Goal: Task Accomplishment & Management: Complete application form

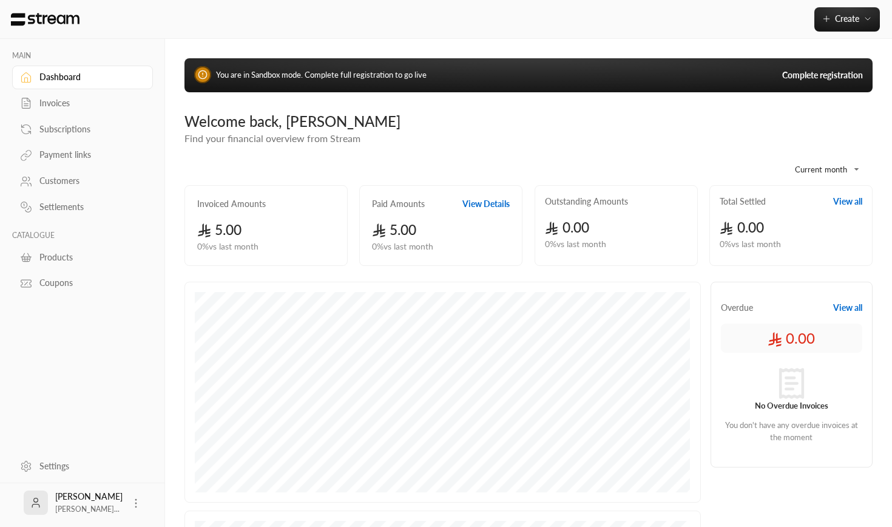
click at [76, 92] on link "Invoices" at bounding box center [82, 104] width 141 height 24
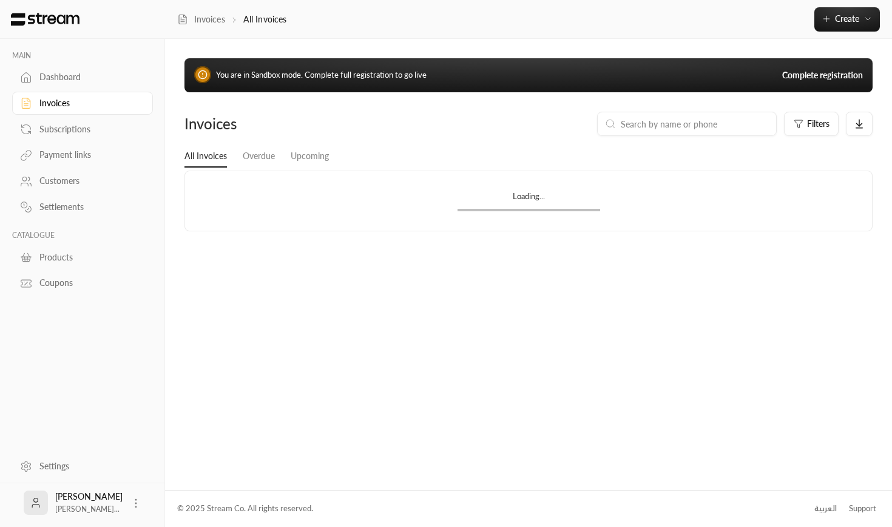
click at [72, 104] on div "Invoices" at bounding box center [88, 103] width 98 height 12
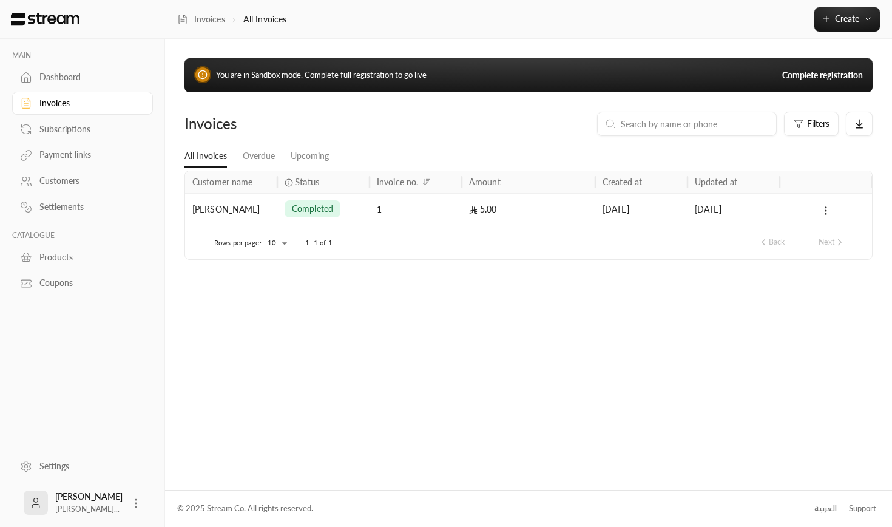
click at [73, 83] on div "Dashboard" at bounding box center [88, 77] width 98 height 12
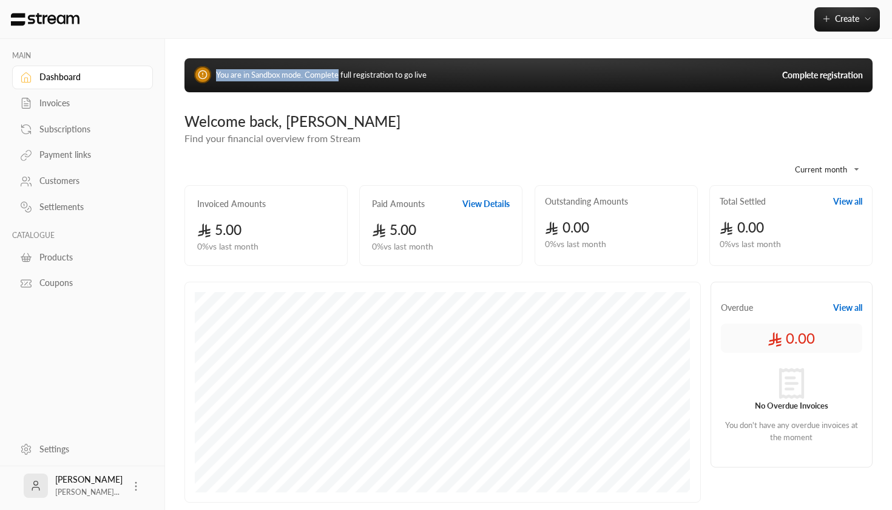
drag, startPoint x: 216, startPoint y: 73, endPoint x: 341, endPoint y: 70, distance: 125.1
click at [341, 70] on span "You are in Sandbox mode. Complete full registration to go live" at bounding box center [321, 75] width 211 height 10
drag, startPoint x: 303, startPoint y: 77, endPoint x: 417, endPoint y: 112, distance: 119.4
click at [418, 112] on div "**********" at bounding box center [528, 407] width 727 height 736
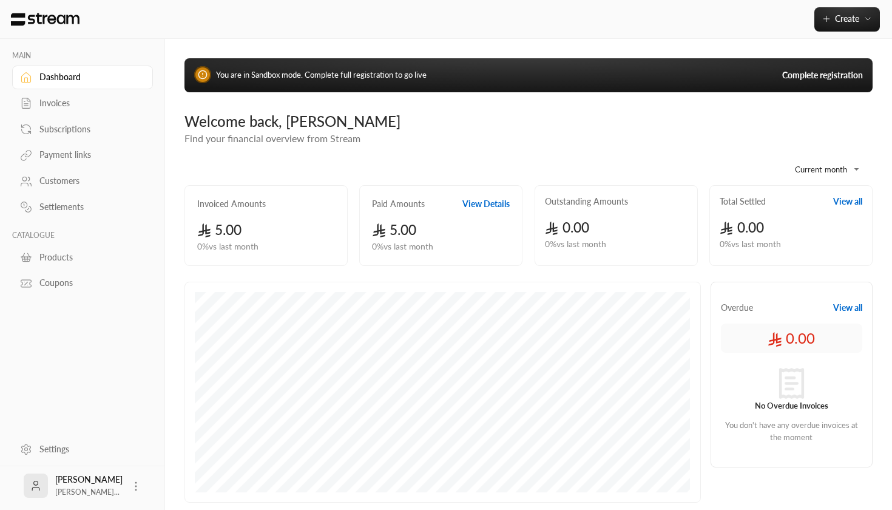
click at [391, 138] on div "Welcome back, Mohammed Find your financial overview from Stream" at bounding box center [528, 129] width 700 height 34
click at [863, 27] on button "Create" at bounding box center [848, 19] width 66 height 24
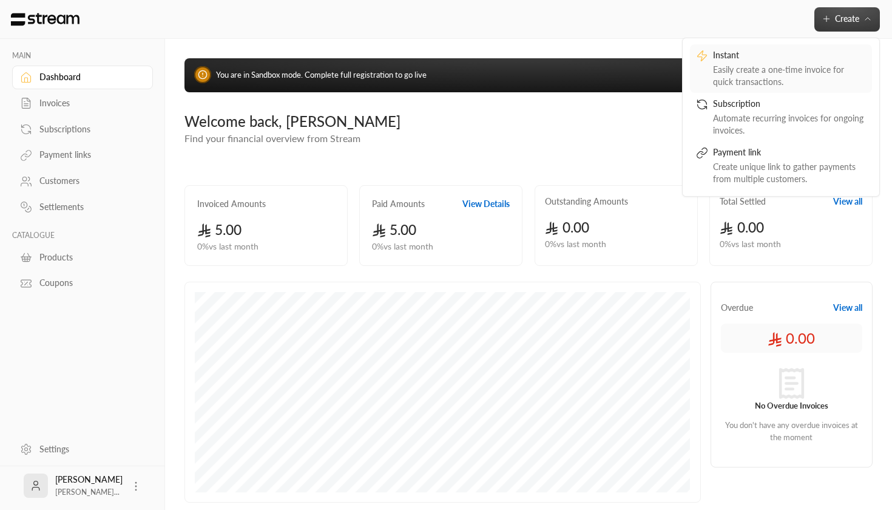
click at [806, 47] on link "Instant Easily create a one-time invoice for quick transactions." at bounding box center [781, 68] width 182 height 49
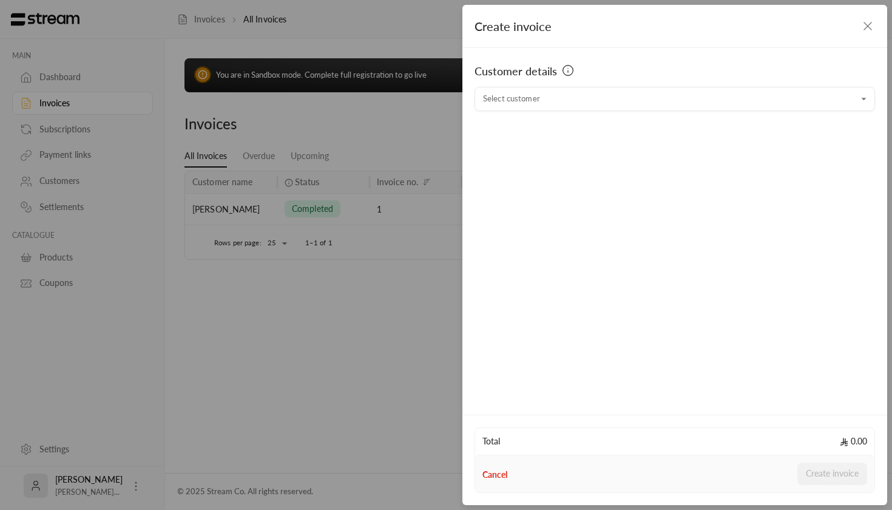
click at [585, 85] on div "Customer details" at bounding box center [675, 75] width 401 height 24
click at [583, 90] on input "Select customer" at bounding box center [675, 99] width 401 height 21
click at [554, 163] on span "Mohammed Altwejry" at bounding box center [523, 163] width 69 height 10
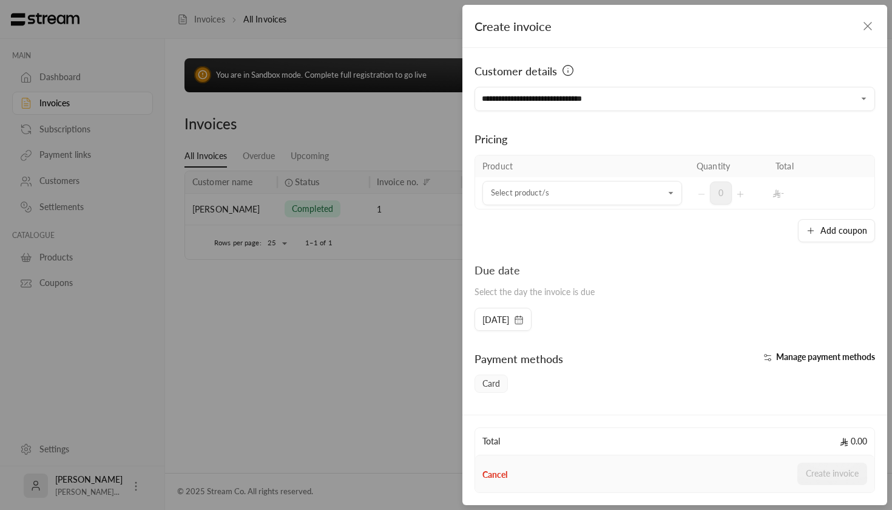
click at [651, 112] on div "Pricing Product Quantity Total Select product/s Select product/s 0 - Add coupon" at bounding box center [675, 176] width 401 height 131
click at [649, 96] on input "**********" at bounding box center [675, 99] width 401 height 21
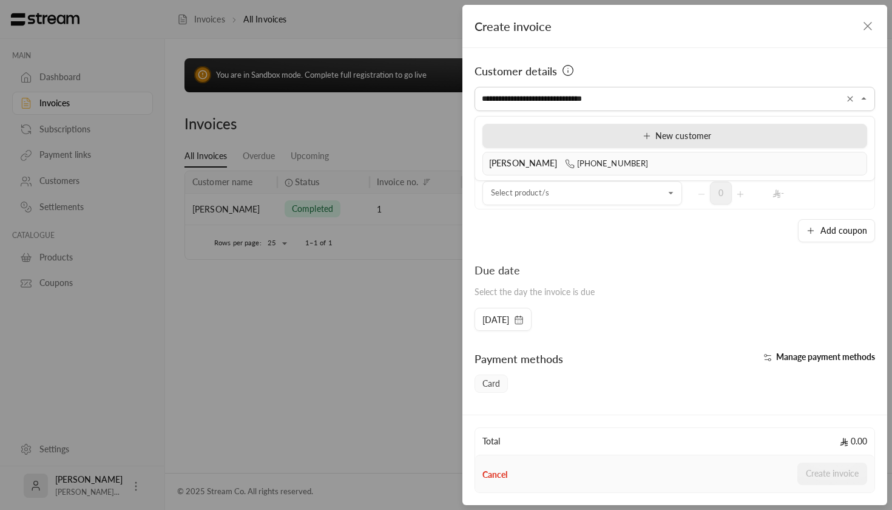
click at [645, 138] on icon at bounding box center [647, 136] width 10 height 10
type input "**********"
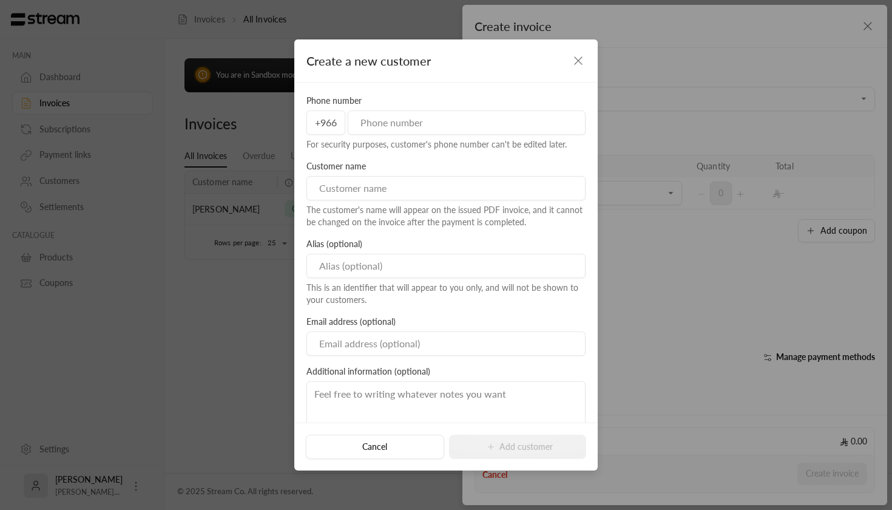
click at [569, 63] on div "Create a new customer" at bounding box center [445, 60] width 303 height 43
click at [582, 62] on icon "button" at bounding box center [578, 60] width 15 height 15
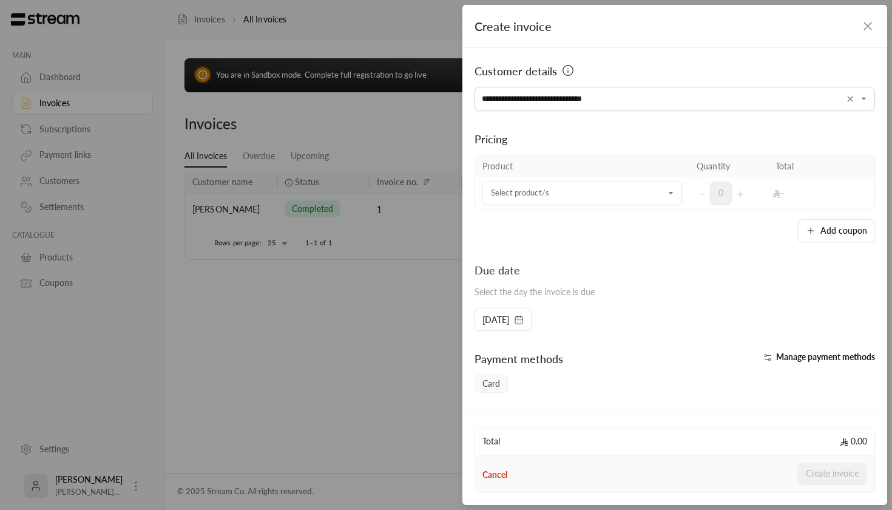
click at [367, 202] on div "**********" at bounding box center [446, 255] width 892 height 510
click at [863, 27] on icon "button" at bounding box center [868, 26] width 15 height 15
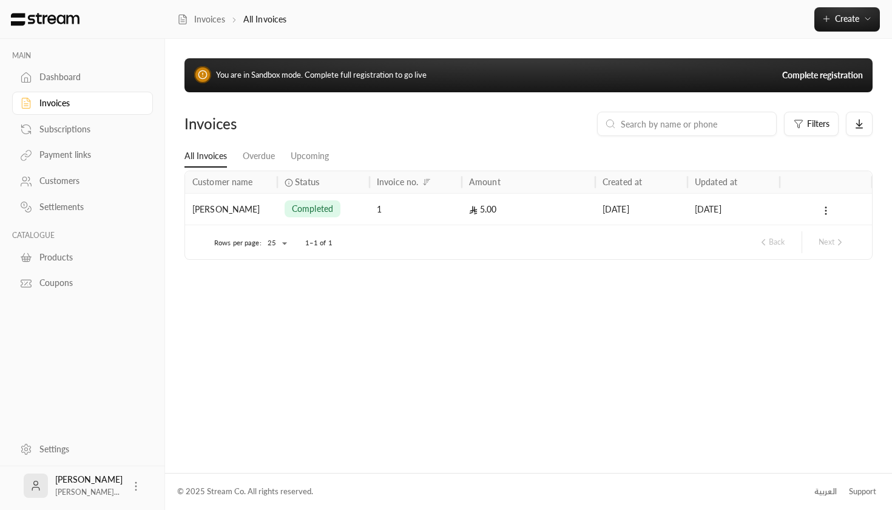
click at [108, 143] on link "Payment links" at bounding box center [82, 155] width 141 height 24
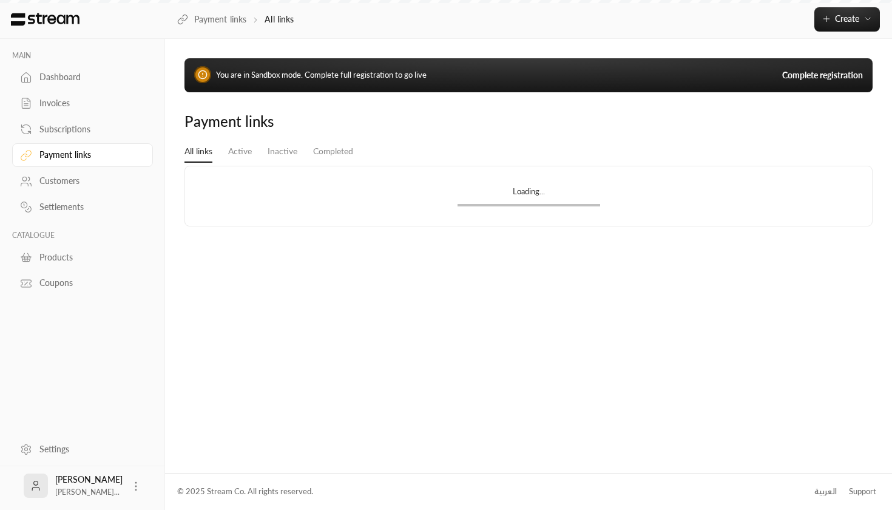
click at [74, 101] on div "Invoices" at bounding box center [88, 103] width 98 height 12
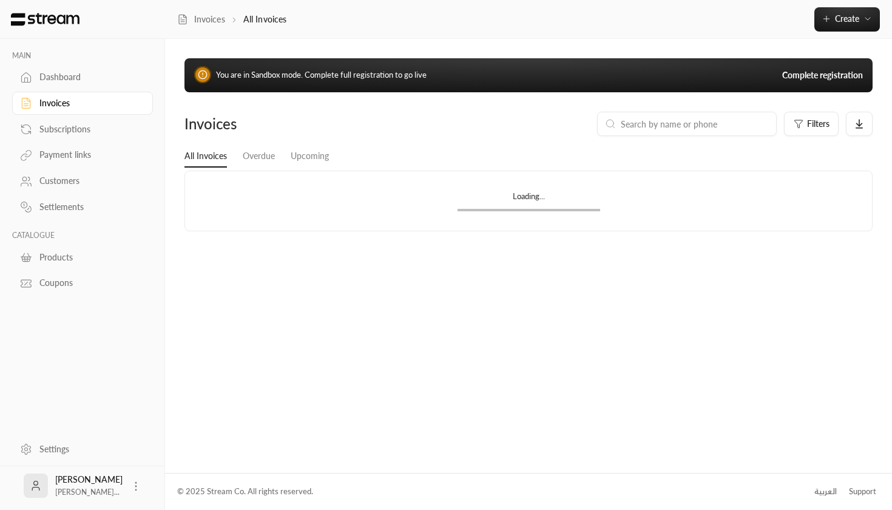
click at [70, 83] on div "Dashboard" at bounding box center [88, 77] width 98 height 12
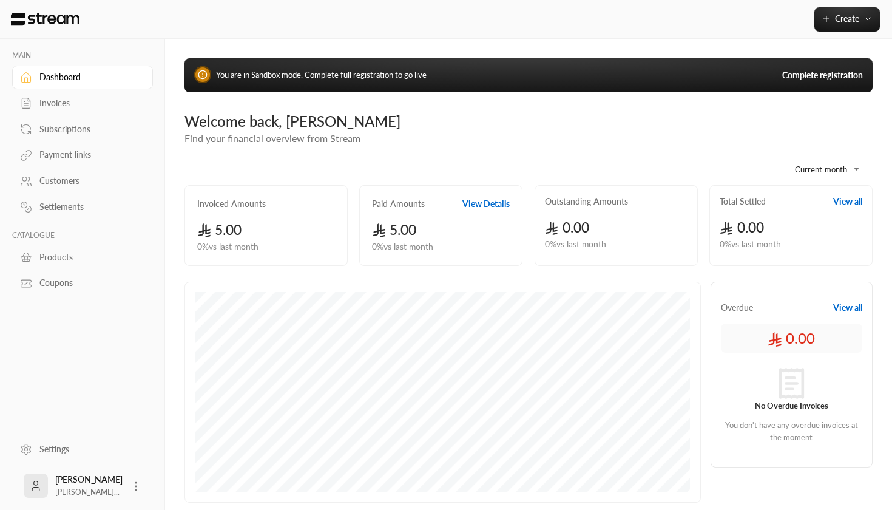
click at [833, 76] on link "Complete registration" at bounding box center [822, 75] width 81 height 12
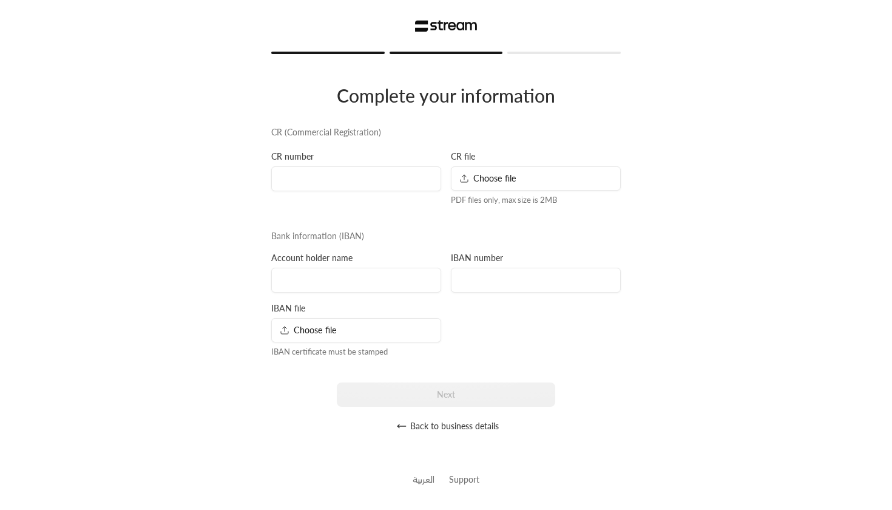
click at [409, 421] on button "Back to business details" at bounding box center [447, 426] width 348 height 24
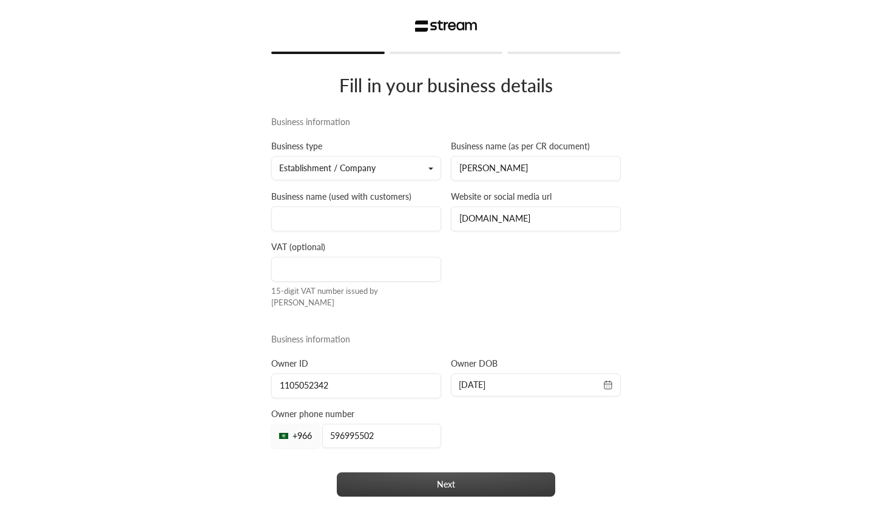
click at [378, 475] on button "Next" at bounding box center [446, 484] width 219 height 24
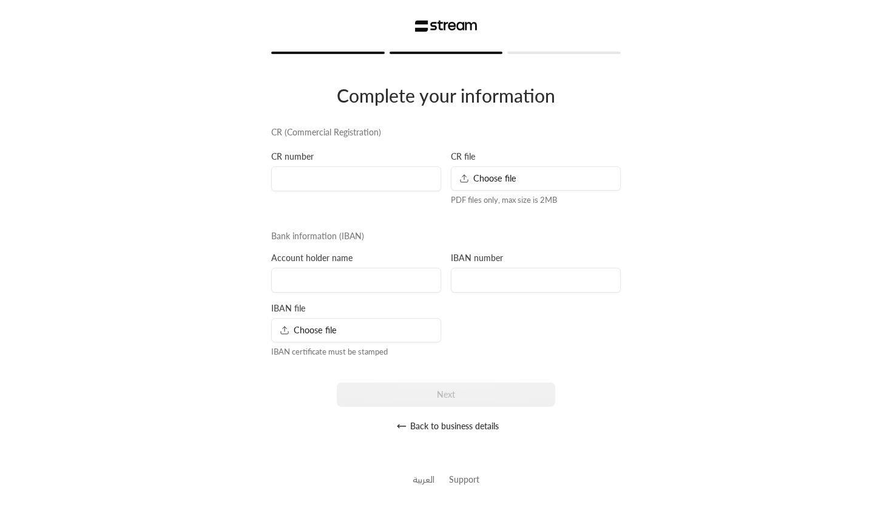
click at [558, 47] on div at bounding box center [446, 26] width 350 height 52
click at [345, 192] on div "CR number" at bounding box center [356, 179] width 180 height 56
click at [344, 189] on input at bounding box center [356, 178] width 170 height 25
type input "1111111111"
click at [319, 283] on input at bounding box center [356, 280] width 170 height 25
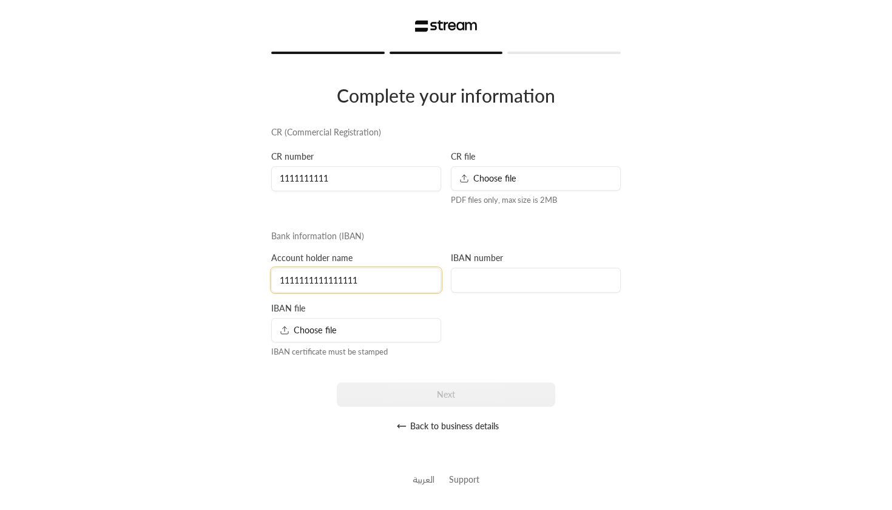
type input "1111111111111111"
click at [501, 278] on input at bounding box center [536, 280] width 170 height 25
type input "SA11 1111 1111 1111 1111 1111"
click at [469, 395] on div "Next" at bounding box center [445, 394] width 359 height 24
click at [492, 194] on div "CR file Choose file PDF files only, max size is 2MB" at bounding box center [536, 179] width 180 height 56
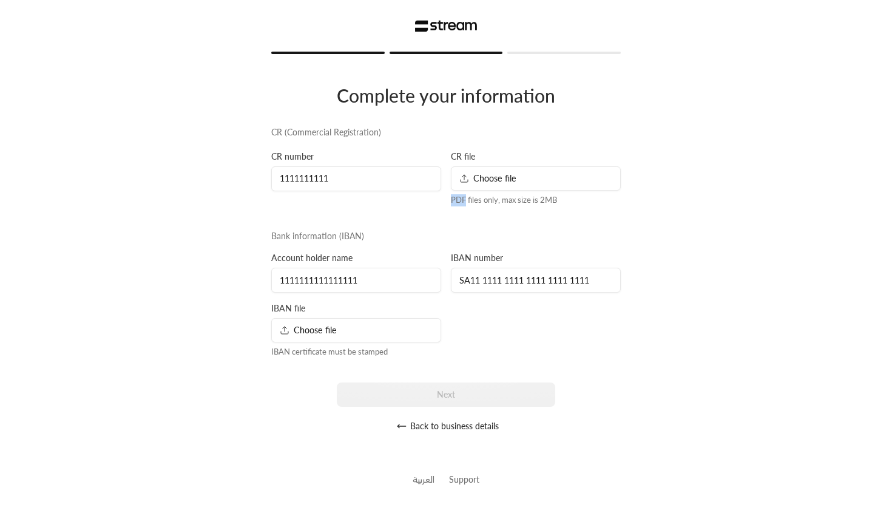
click at [492, 194] on div "CR file Choose file PDF files only, max size is 2MB" at bounding box center [536, 179] width 180 height 56
click at [497, 165] on div "CR file Choose file PDF files only, max size is 2MB" at bounding box center [536, 179] width 180 height 56
click at [486, 182] on span "Choose file" at bounding box center [487, 178] width 57 height 13
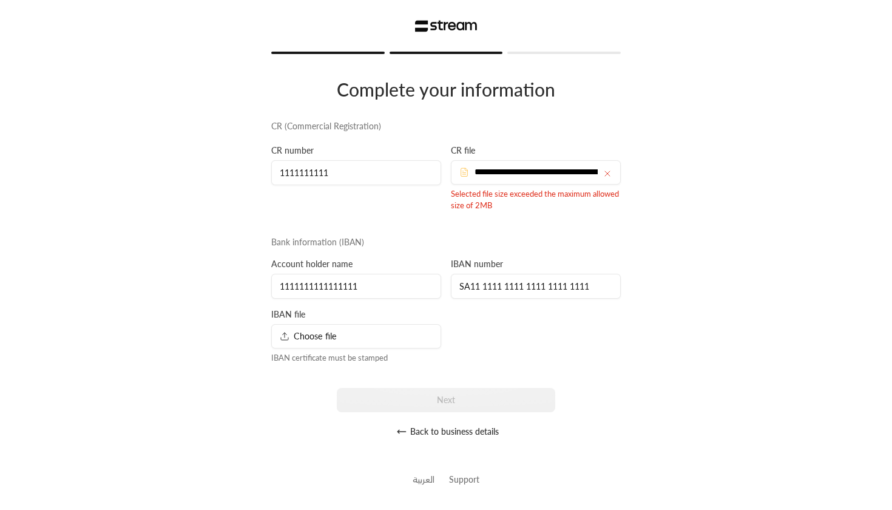
click at [612, 172] on div "**********" at bounding box center [536, 172] width 170 height 24
type input "**********"
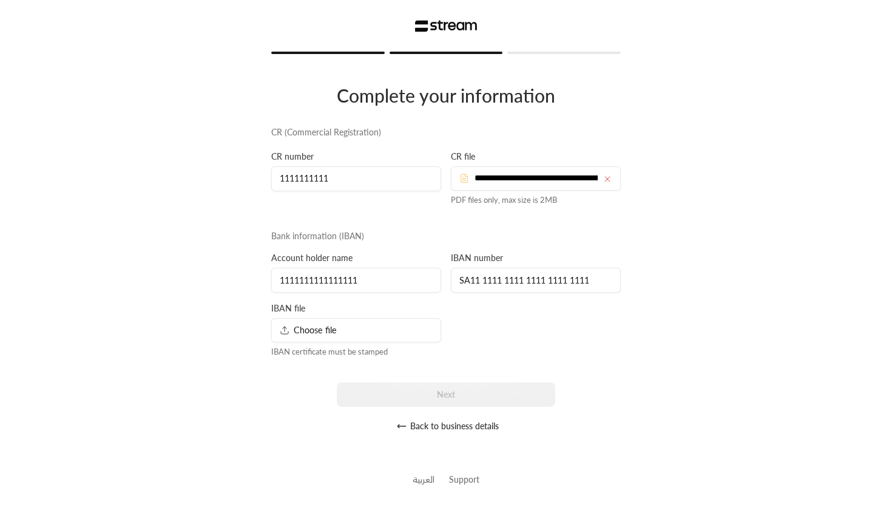
click at [310, 339] on div "Choose file" at bounding box center [356, 330] width 170 height 24
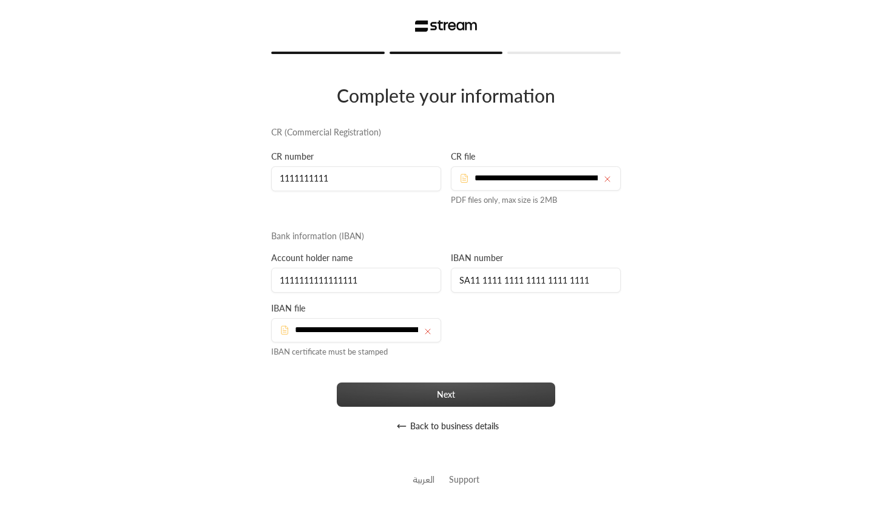
click at [439, 392] on button "Next" at bounding box center [446, 394] width 219 height 24
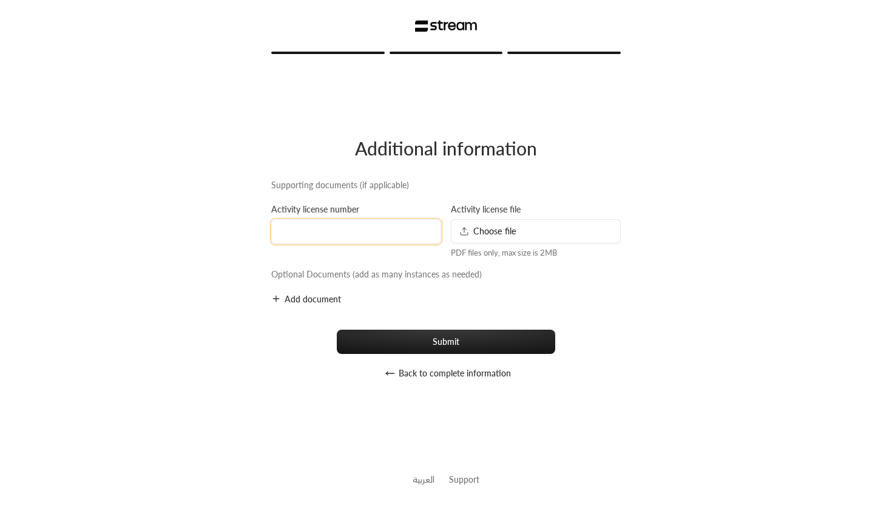
click at [311, 239] on input at bounding box center [356, 231] width 170 height 25
click at [290, 304] on button "Add document" at bounding box center [306, 299] width 70 height 12
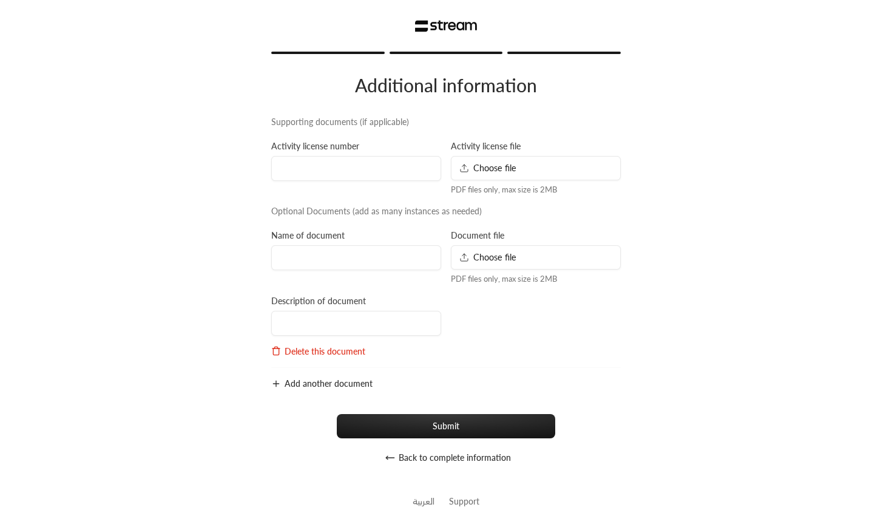
click at [297, 353] on button "Delete this document" at bounding box center [318, 351] width 94 height 12
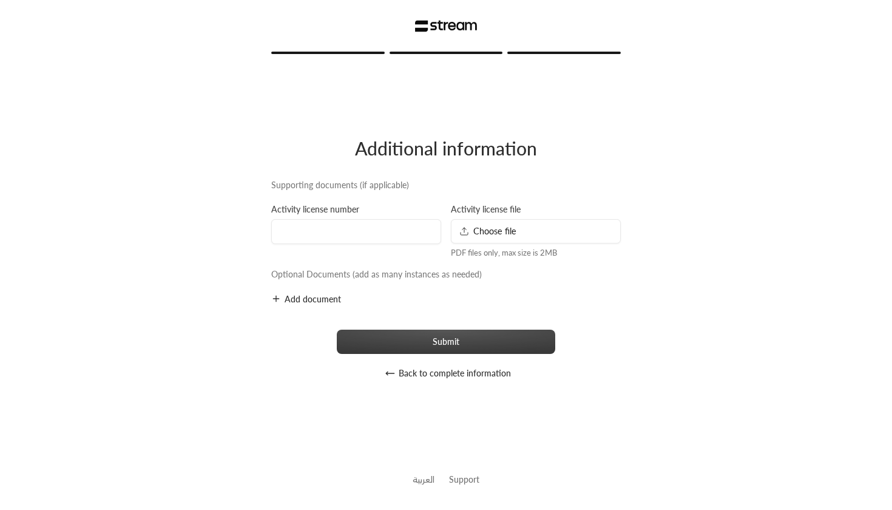
click at [412, 339] on button "Submit" at bounding box center [446, 342] width 219 height 24
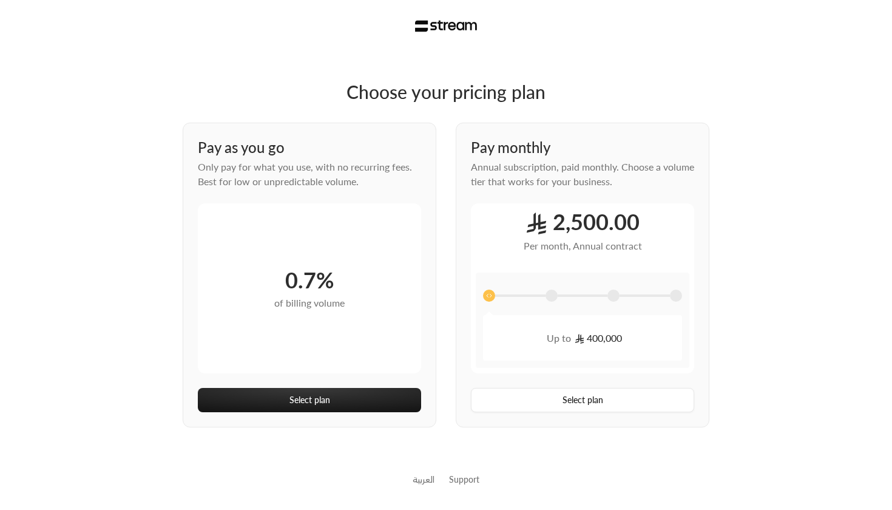
drag, startPoint x: 493, startPoint y: 293, endPoint x: 563, endPoint y: 293, distance: 69.8
click at [564, 294] on div at bounding box center [582, 296] width 199 height 32
click at [551, 295] on span at bounding box center [552, 296] width 12 height 12
click at [609, 298] on span at bounding box center [614, 296] width 12 height 12
click at [678, 300] on span at bounding box center [676, 296] width 12 height 12
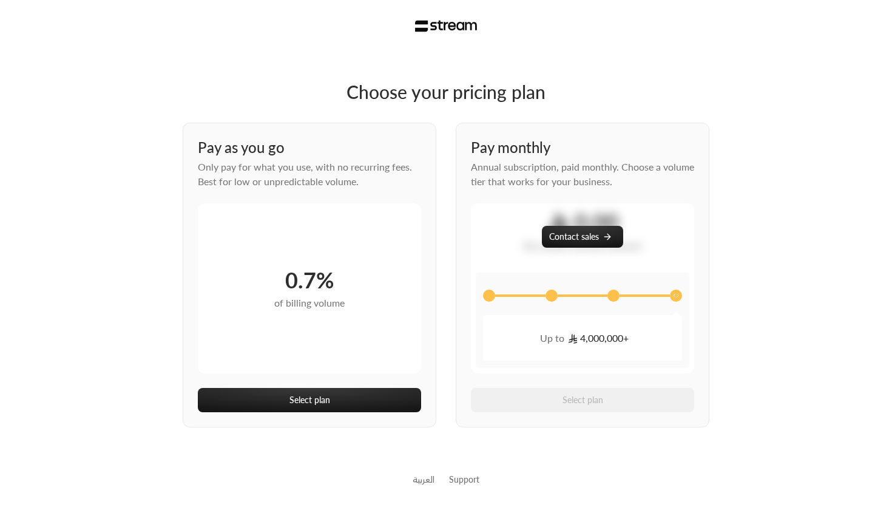
click at [613, 296] on span at bounding box center [614, 296] width 12 height 12
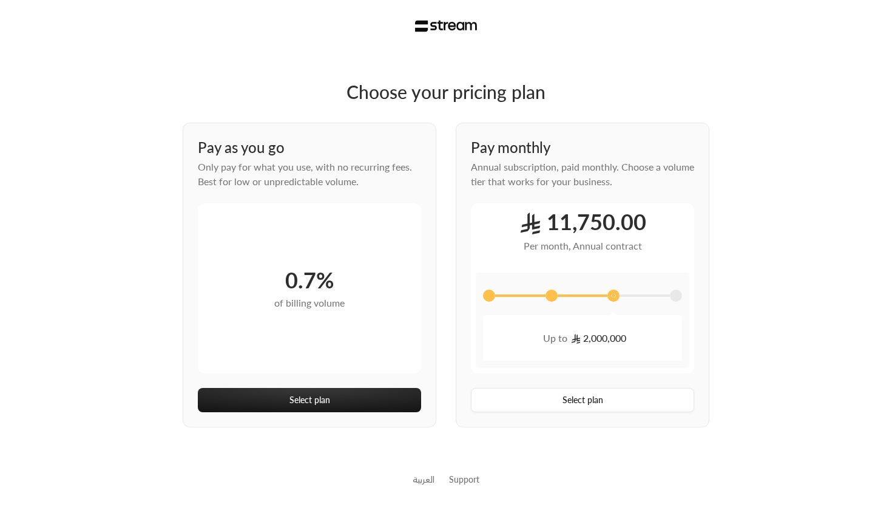
click at [555, 297] on span at bounding box center [552, 296] width 12 height 12
click at [500, 294] on div at bounding box center [582, 296] width 199 height 32
click at [484, 294] on span at bounding box center [489, 296] width 12 height 12
click at [555, 293] on span at bounding box center [552, 296] width 12 height 12
click at [599, 294] on div at bounding box center [582, 296] width 199 height 32
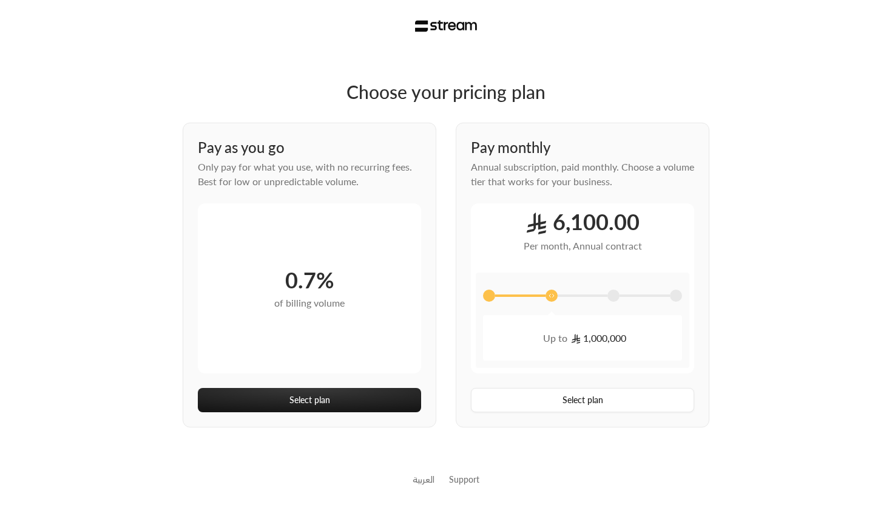
click at [622, 294] on div at bounding box center [582, 296] width 199 height 32
click at [615, 294] on span at bounding box center [614, 296] width 12 height 12
click at [675, 293] on span at bounding box center [676, 296] width 12 height 12
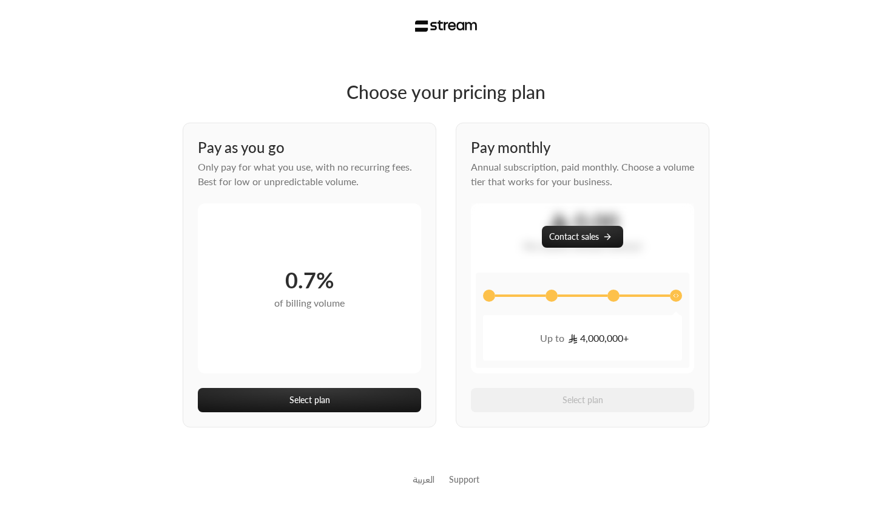
click at [605, 299] on div at bounding box center [582, 296] width 199 height 32
click at [623, 299] on div at bounding box center [582, 296] width 199 height 32
click at [613, 297] on span at bounding box center [614, 296] width 12 height 12
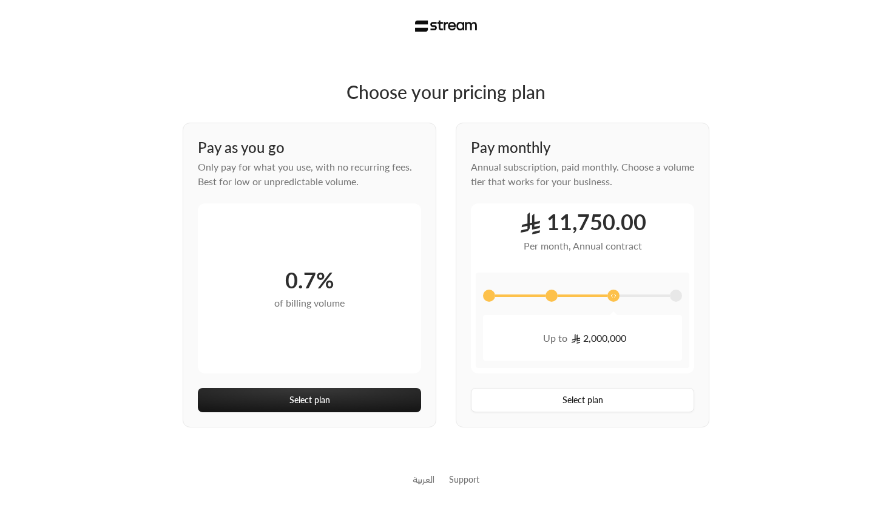
click at [546, 297] on div at bounding box center [552, 296] width 12 height 12
click at [491, 299] on span at bounding box center [489, 296] width 12 height 12
drag, startPoint x: 546, startPoint y: 339, endPoint x: 649, endPoint y: 339, distance: 103.8
click at [649, 339] on div "Up to 400,000" at bounding box center [582, 338] width 199 height 46
drag, startPoint x: 565, startPoint y: 214, endPoint x: 638, endPoint y: 223, distance: 73.3
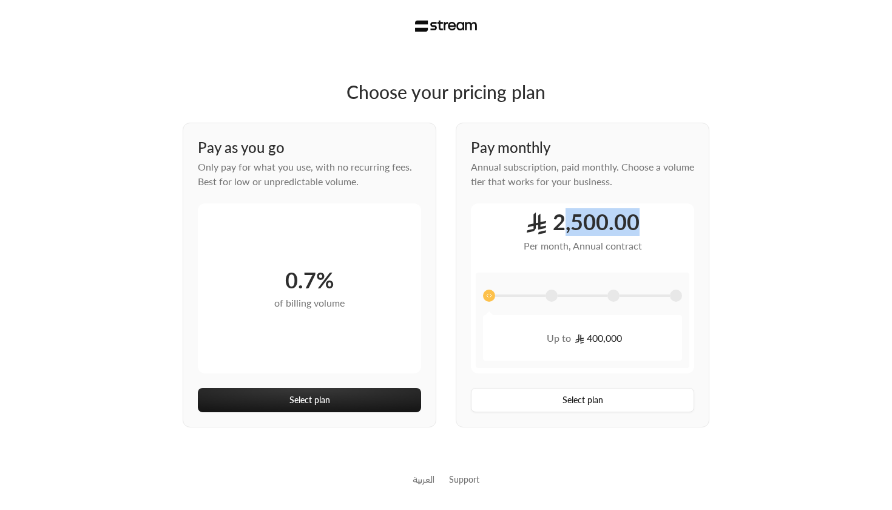
click at [638, 223] on div "2,500.00 Per month, Annual contract Up to 400,000" at bounding box center [582, 288] width 223 height 170
click at [542, 245] on div "Per month, Annual contract" at bounding box center [583, 246] width 118 height 15
click at [551, 299] on span at bounding box center [552, 296] width 12 height 12
drag, startPoint x: 549, startPoint y: 337, endPoint x: 685, endPoint y: 339, distance: 136.0
click at [686, 339] on div "Up to 1,000,000" at bounding box center [583, 320] width 214 height 95
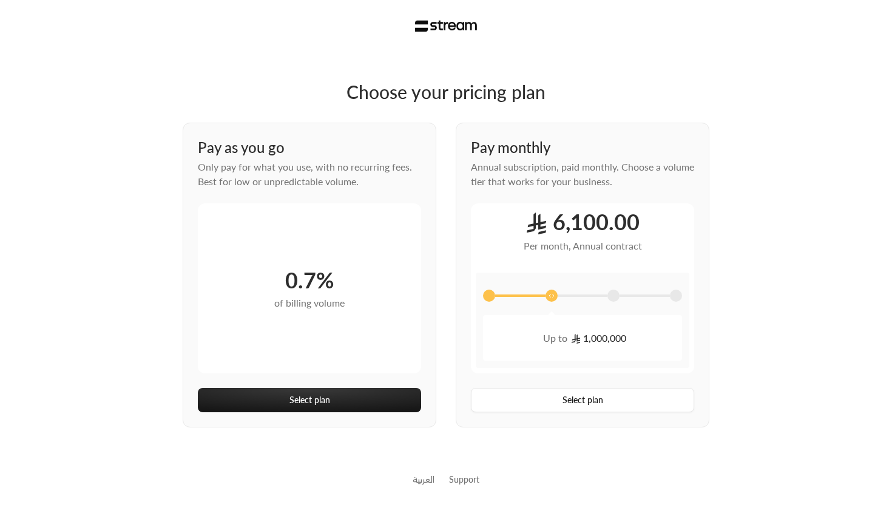
click at [544, 247] on div "Per month, Annual contract" at bounding box center [583, 246] width 118 height 15
drag, startPoint x: 539, startPoint y: 223, endPoint x: 663, endPoint y: 234, distance: 124.3
click at [663, 234] on div "6,100.00 Per month, Annual contract Up to 1,000,000" at bounding box center [582, 288] width 223 height 170
click at [547, 251] on div "Per month, Annual contract" at bounding box center [583, 246] width 118 height 15
click at [619, 301] on div at bounding box center [614, 296] width 12 height 12
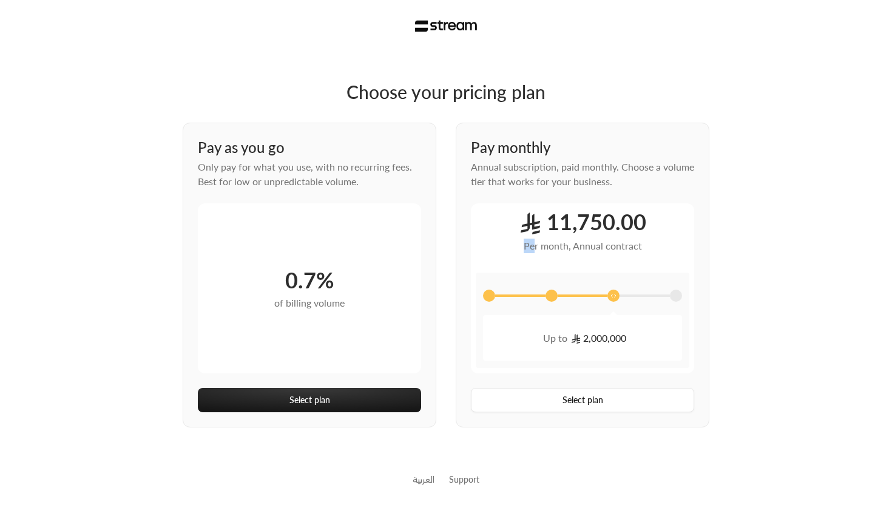
drag, startPoint x: 535, startPoint y: 244, endPoint x: 657, endPoint y: 236, distance: 121.7
click at [657, 236] on div "11,750.00 Per month, Annual contract Up to 2,000,000" at bounding box center [582, 288] width 223 height 170
drag, startPoint x: 576, startPoint y: 220, endPoint x: 644, endPoint y: 220, distance: 68.0
click at [645, 220] on div "11,750.00 Per month, Annual contract Up to 2,000,000" at bounding box center [582, 288] width 223 height 170
click at [683, 291] on div "Up to 2,000,000" at bounding box center [583, 320] width 214 height 95
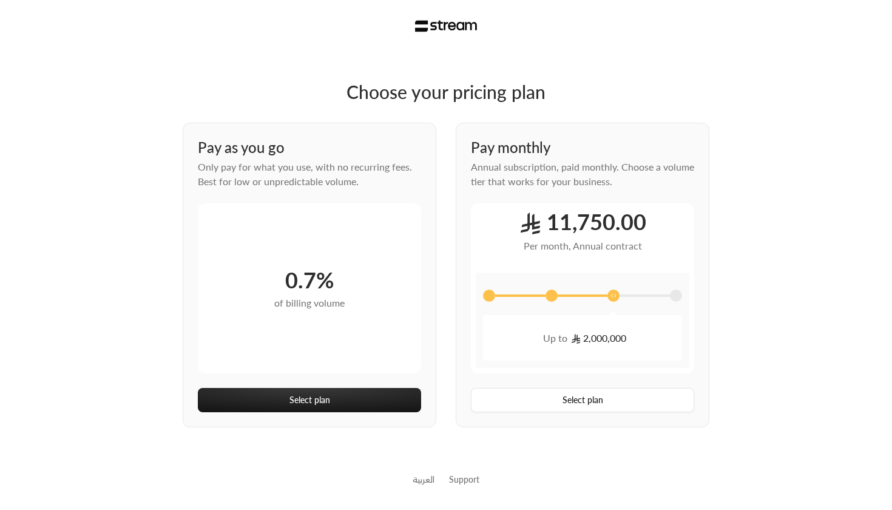
click at [677, 294] on span at bounding box center [676, 296] width 12 height 12
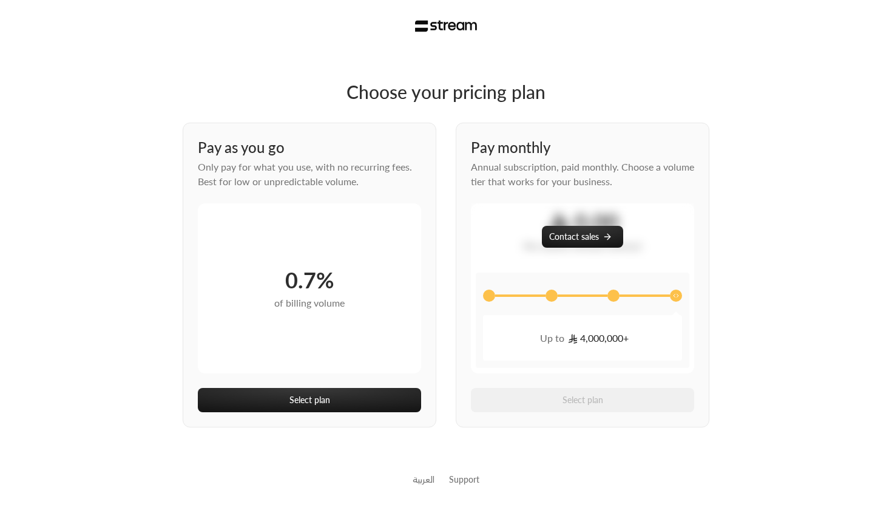
drag, startPoint x: 271, startPoint y: 279, endPoint x: 329, endPoint y: 290, distance: 58.6
click at [329, 290] on div "0.7% of billing volume" at bounding box center [309, 288] width 223 height 170
click at [329, 290] on div "0.7%" at bounding box center [309, 279] width 49 height 27
click at [615, 299] on span at bounding box center [614, 296] width 12 height 12
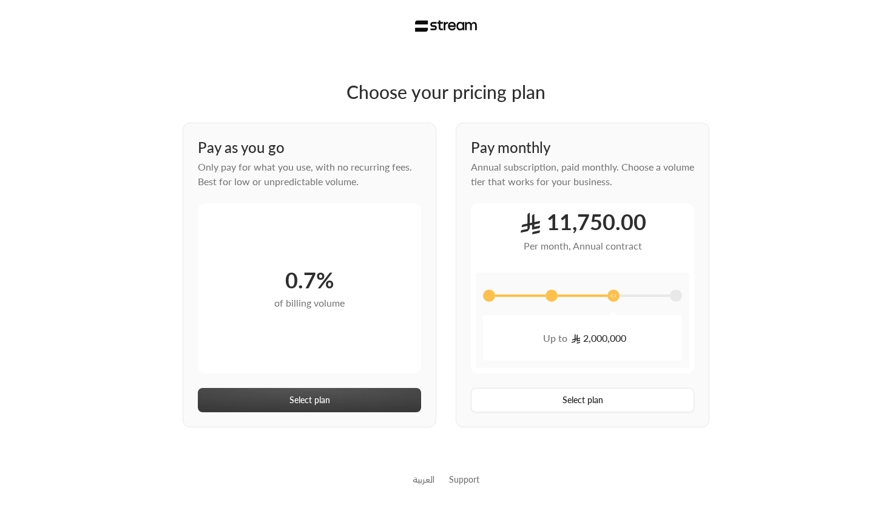
click at [298, 398] on button "Select plan" at bounding box center [309, 400] width 223 height 24
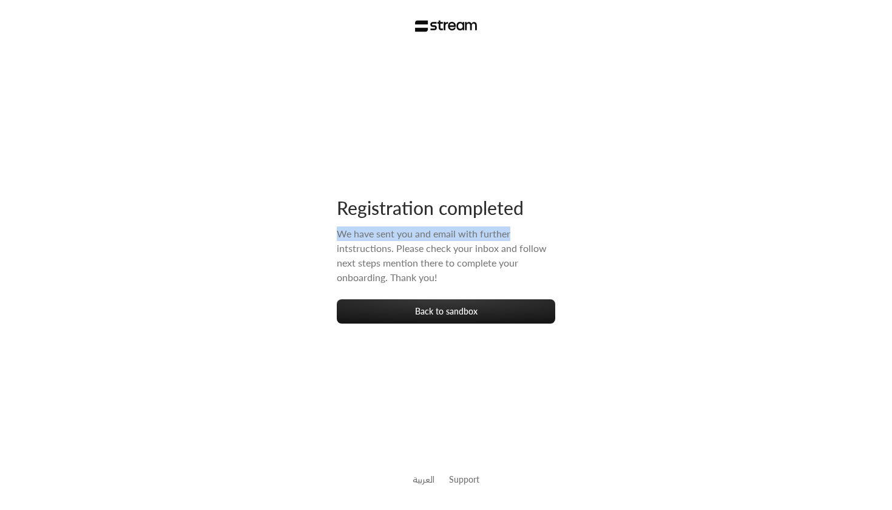
drag, startPoint x: 335, startPoint y: 234, endPoint x: 512, endPoint y: 237, distance: 177.3
click at [512, 238] on div "Registration completed We have sent you and email with further intstructions. P…" at bounding box center [446, 255] width 892 height 510
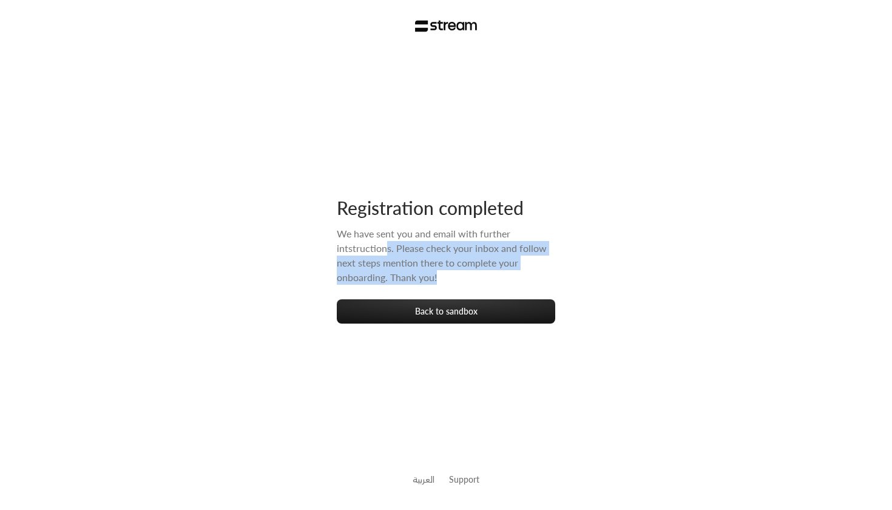
drag, startPoint x: 386, startPoint y: 248, endPoint x: 514, endPoint y: 276, distance: 131.1
click at [514, 277] on div "We have sent you and email with further intstructions. Please check your inbox …" at bounding box center [446, 262] width 219 height 73
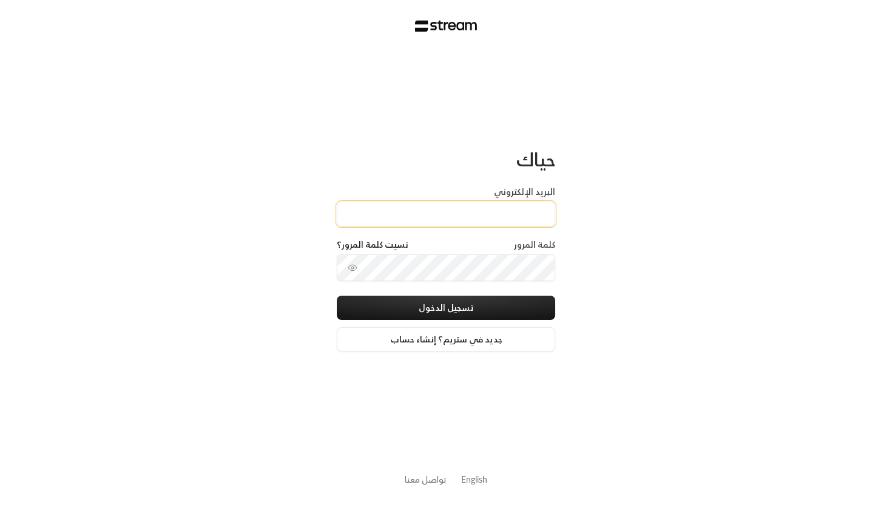
paste input "[EMAIL_ADDRESS][DOMAIN_NAME]"
type input "[EMAIL_ADDRESS][DOMAIN_NAME]"
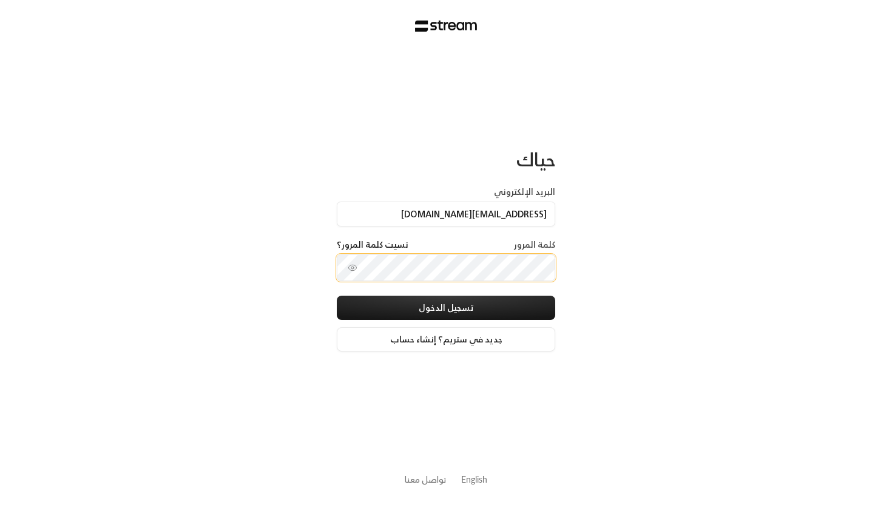
click at [446, 309] on button "تسجيل الدخول" at bounding box center [446, 308] width 219 height 24
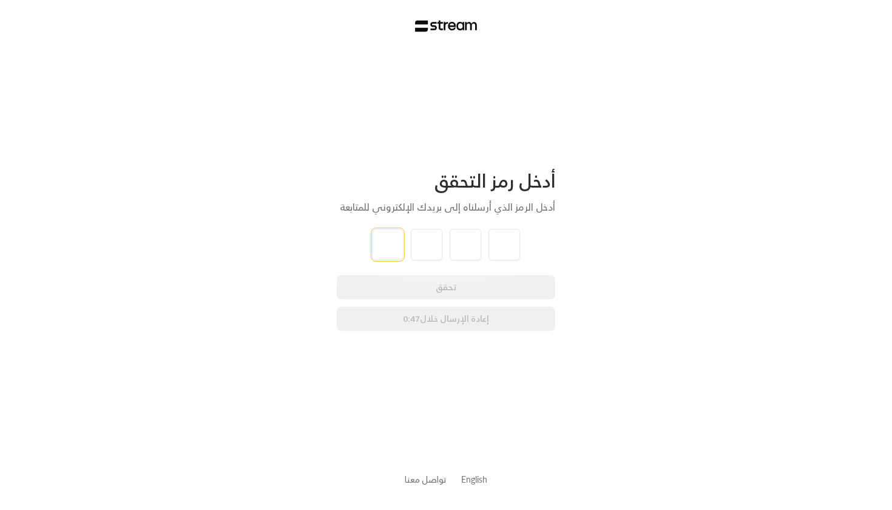
type input "4"
type input "5"
type input "6"
type input "5"
